Goal: Information Seeking & Learning: Learn about a topic

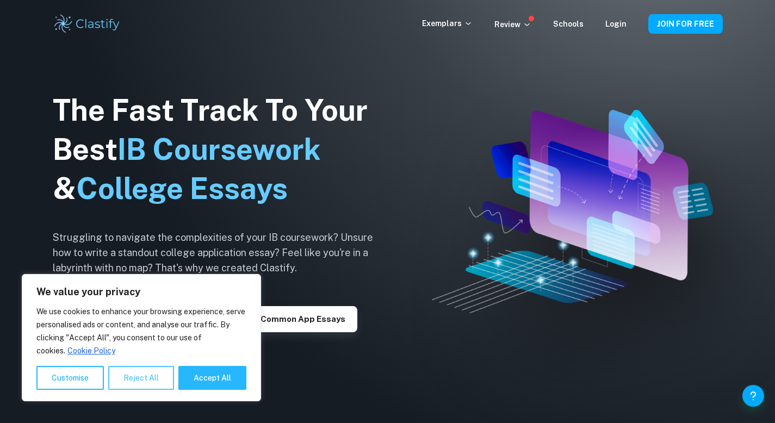
click at [143, 383] on button "Reject All" at bounding box center [141, 378] width 66 height 24
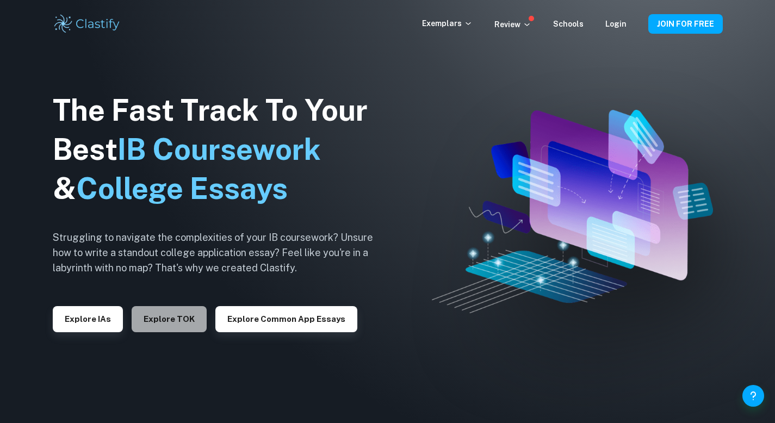
click at [180, 324] on button "Explore TOK" at bounding box center [169, 319] width 75 height 26
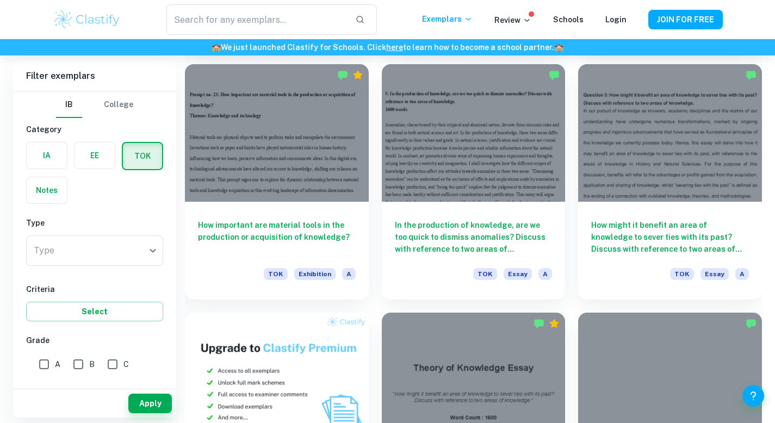
scroll to position [496, 0]
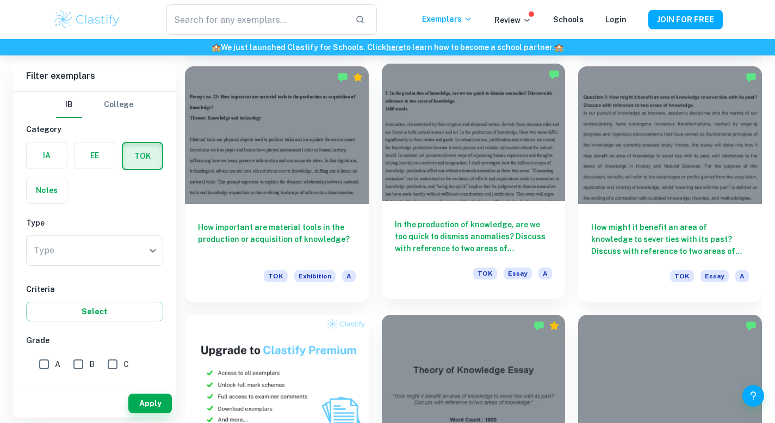
click at [506, 188] on div at bounding box center [474, 133] width 184 height 138
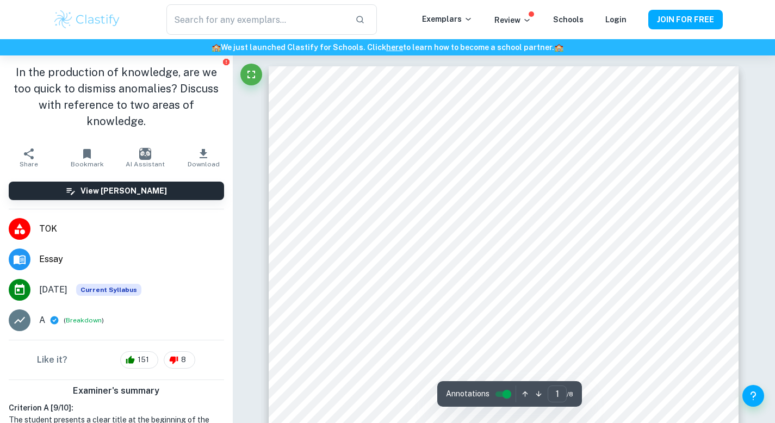
click at [123, 113] on h1 "In the production of knowledge, are we too quick to dismiss anomalies? Discuss …" at bounding box center [116, 96] width 215 height 65
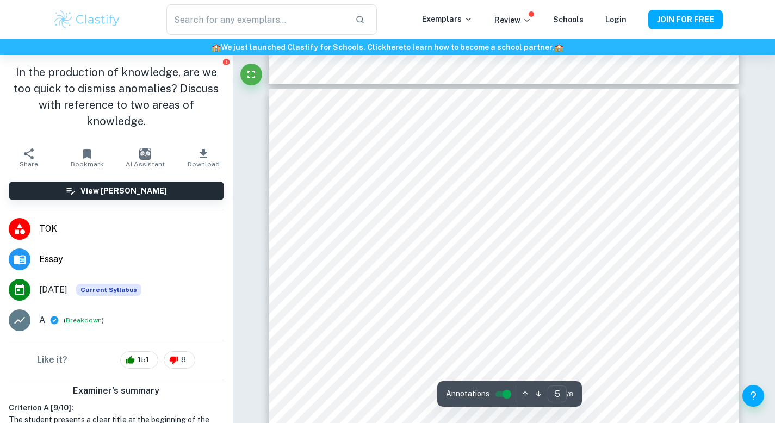
scroll to position [2561, 0]
type input "1"
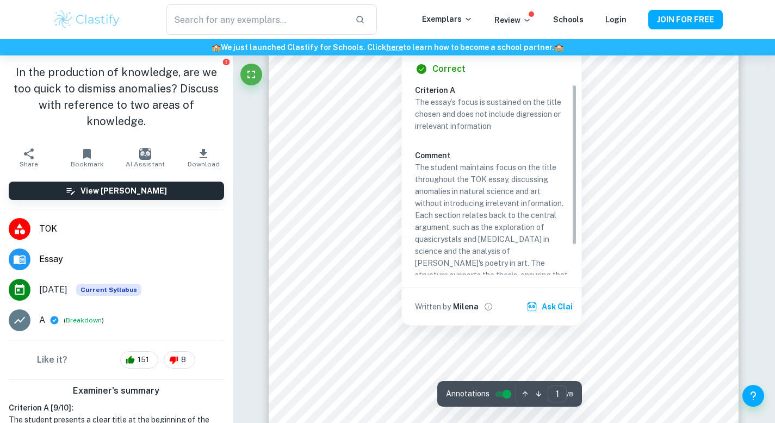
scroll to position [166, 0]
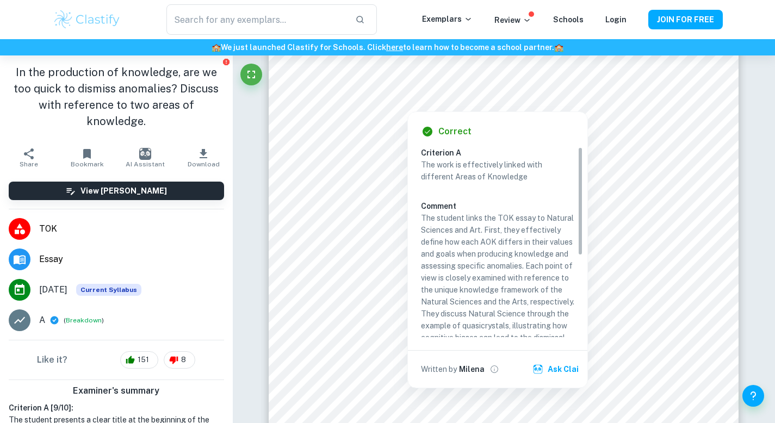
click at [367, 96] on div at bounding box center [407, 101] width 166 height 16
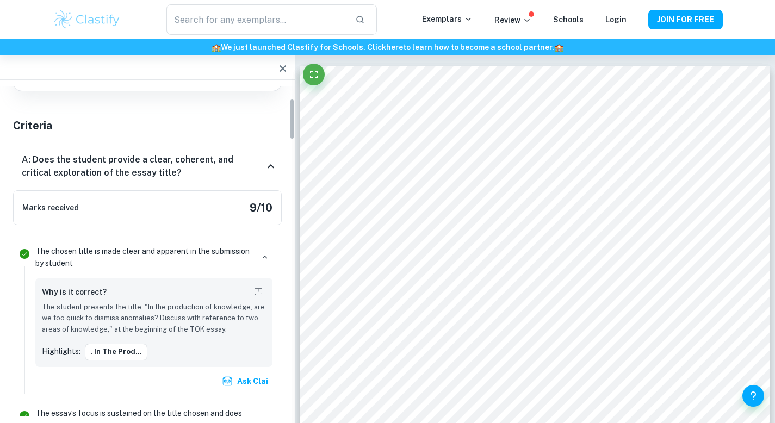
scroll to position [0, 0]
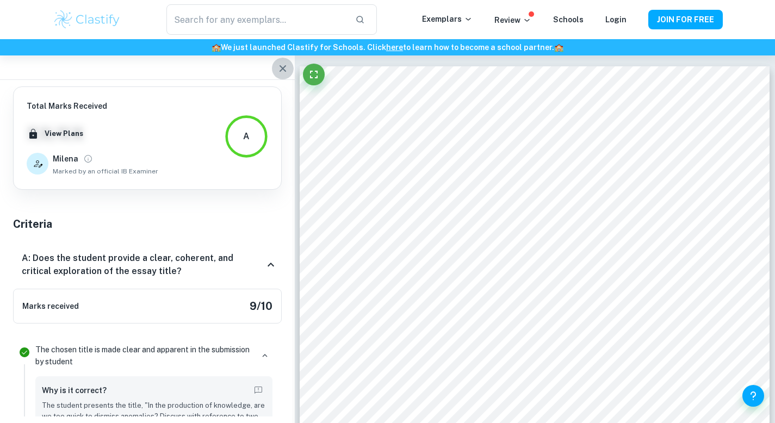
click at [280, 76] on button "button" at bounding box center [283, 69] width 22 height 22
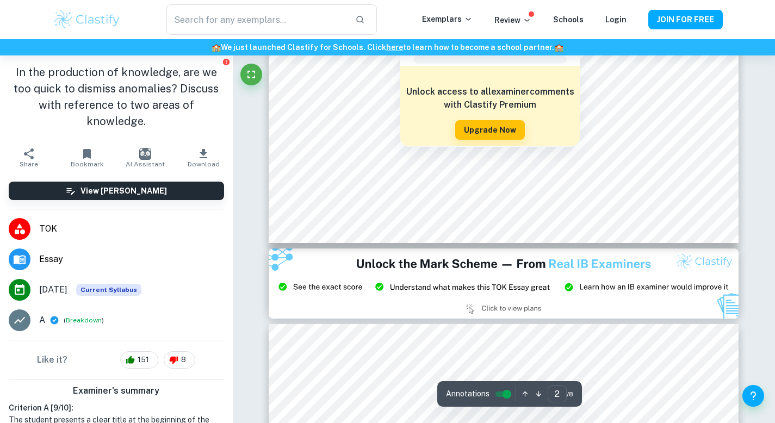
scroll to position [1122, 0]
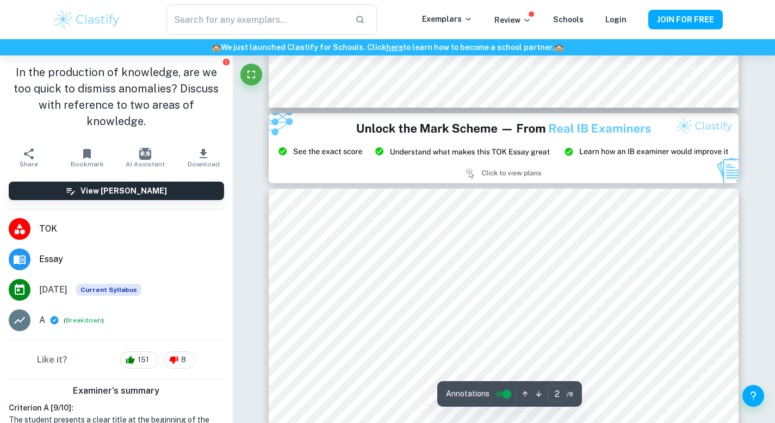
type input "3"
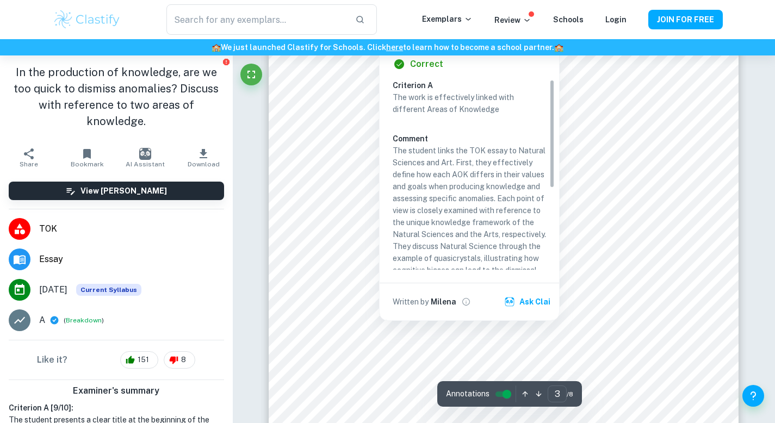
scroll to position [1487, 0]
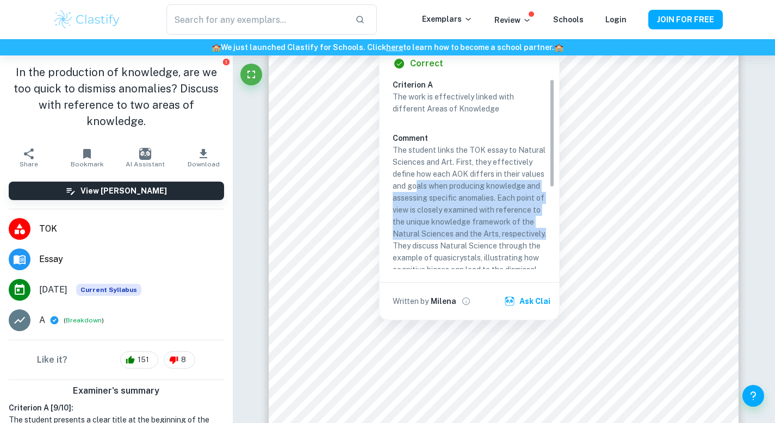
drag, startPoint x: 436, startPoint y: 243, endPoint x: 424, endPoint y: 199, distance: 45.7
click at [424, 199] on p "The student links the TOK essay to Natural Sciences and Art. First, they effect…" at bounding box center [469, 275] width 153 height 263
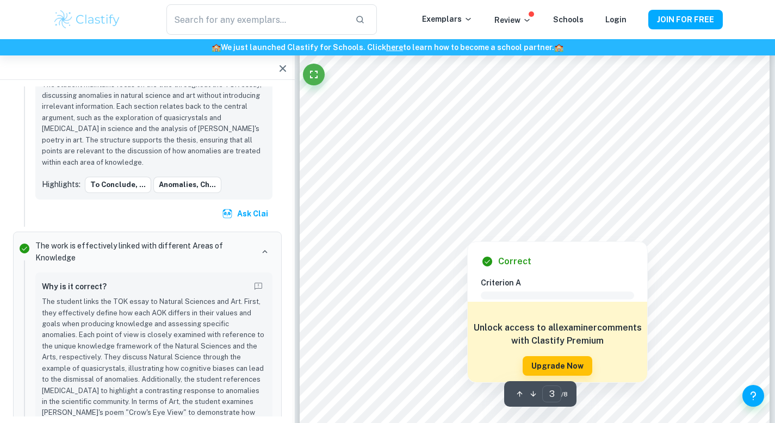
scroll to position [1304, 0]
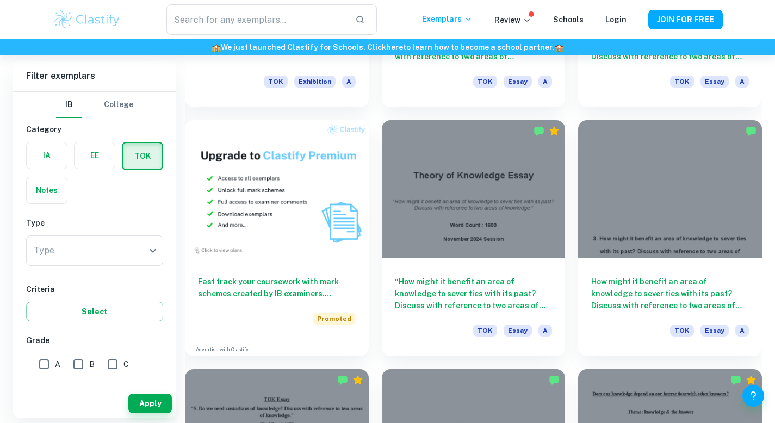
scroll to position [691, 0]
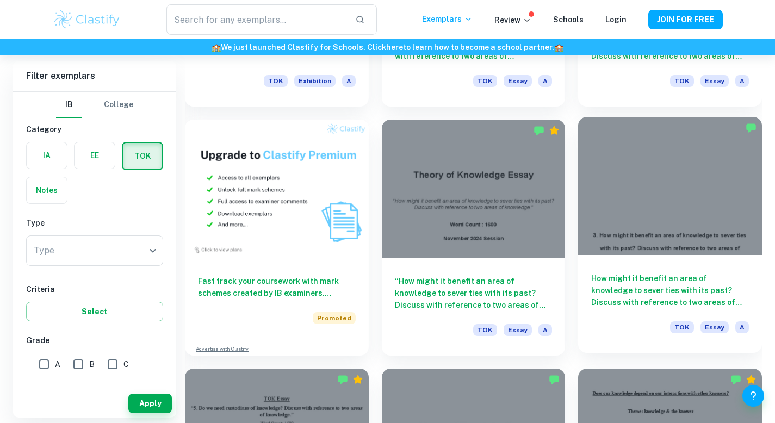
click at [742, 299] on h6 "How might it benefit an area of knowledge to sever ties with its past? Discuss …" at bounding box center [670, 291] width 158 height 36
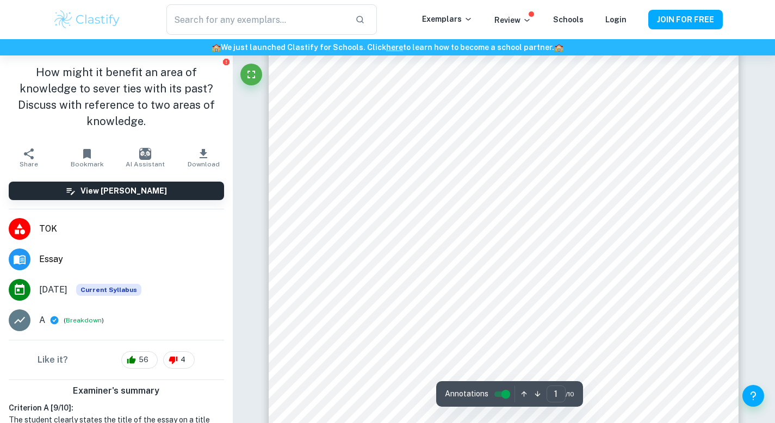
scroll to position [243, 0]
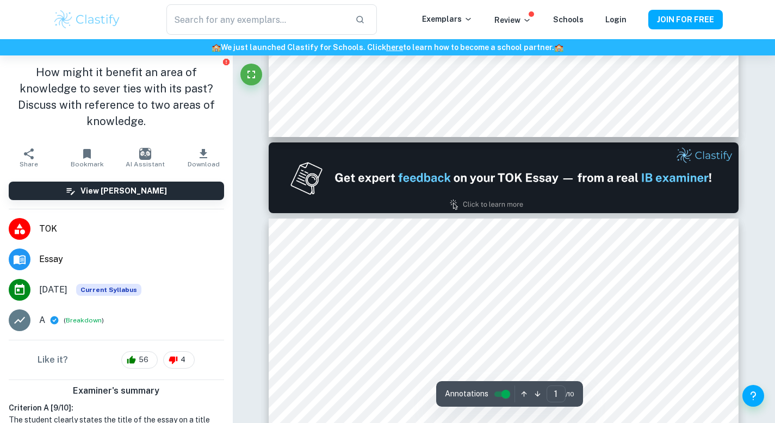
type input "2"
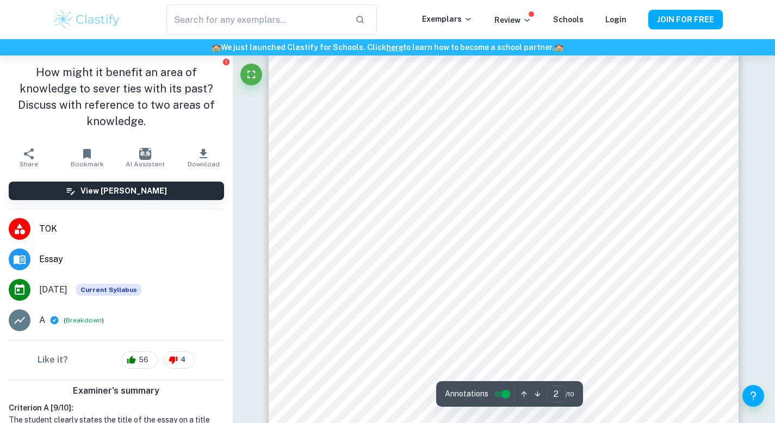
scroll to position [741, 0]
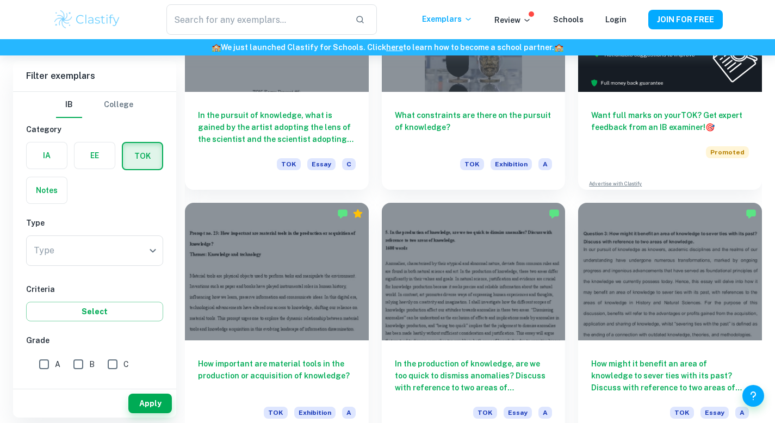
scroll to position [360, 0]
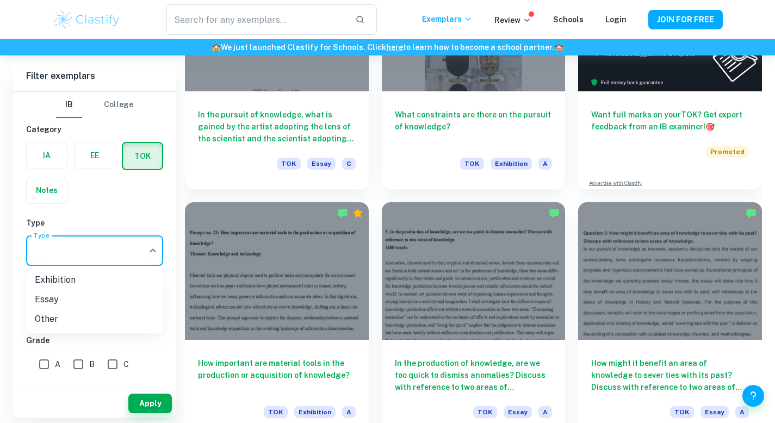
click at [103, 295] on li "Essay" at bounding box center [94, 300] width 137 height 20
type input "Essay"
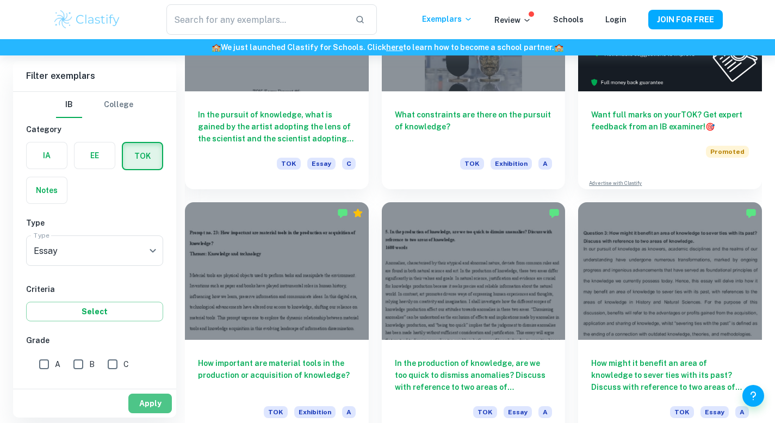
click at [151, 405] on button "Apply" at bounding box center [150, 404] width 44 height 20
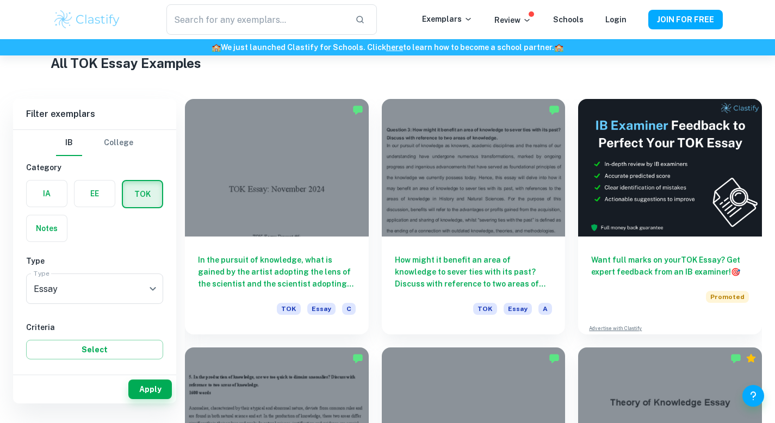
scroll to position [270, 0]
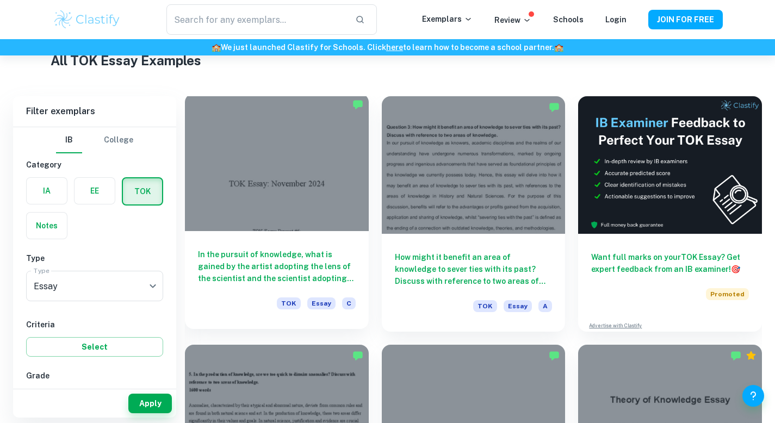
click at [316, 276] on h6 "In the pursuit of knowledge, what is gained by the artist adopting the lens of …" at bounding box center [277, 267] width 158 height 36
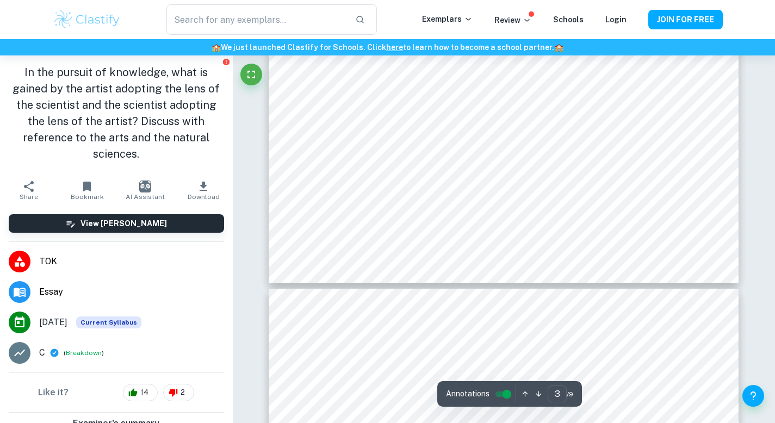
type input "4"
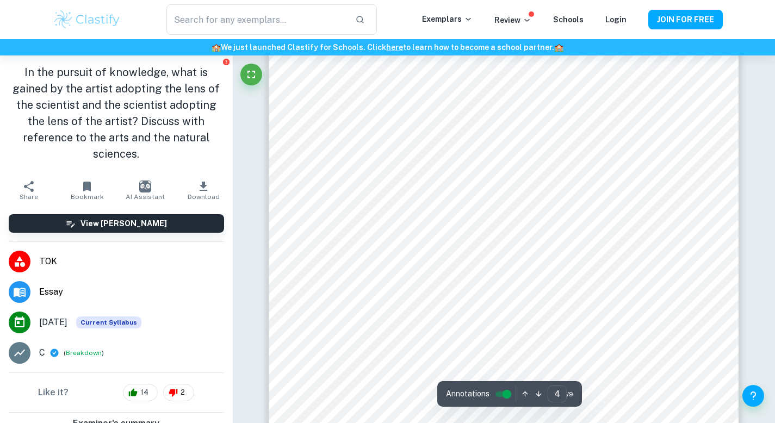
scroll to position [2267, 0]
